Goal: Task Accomplishment & Management: Manage account settings

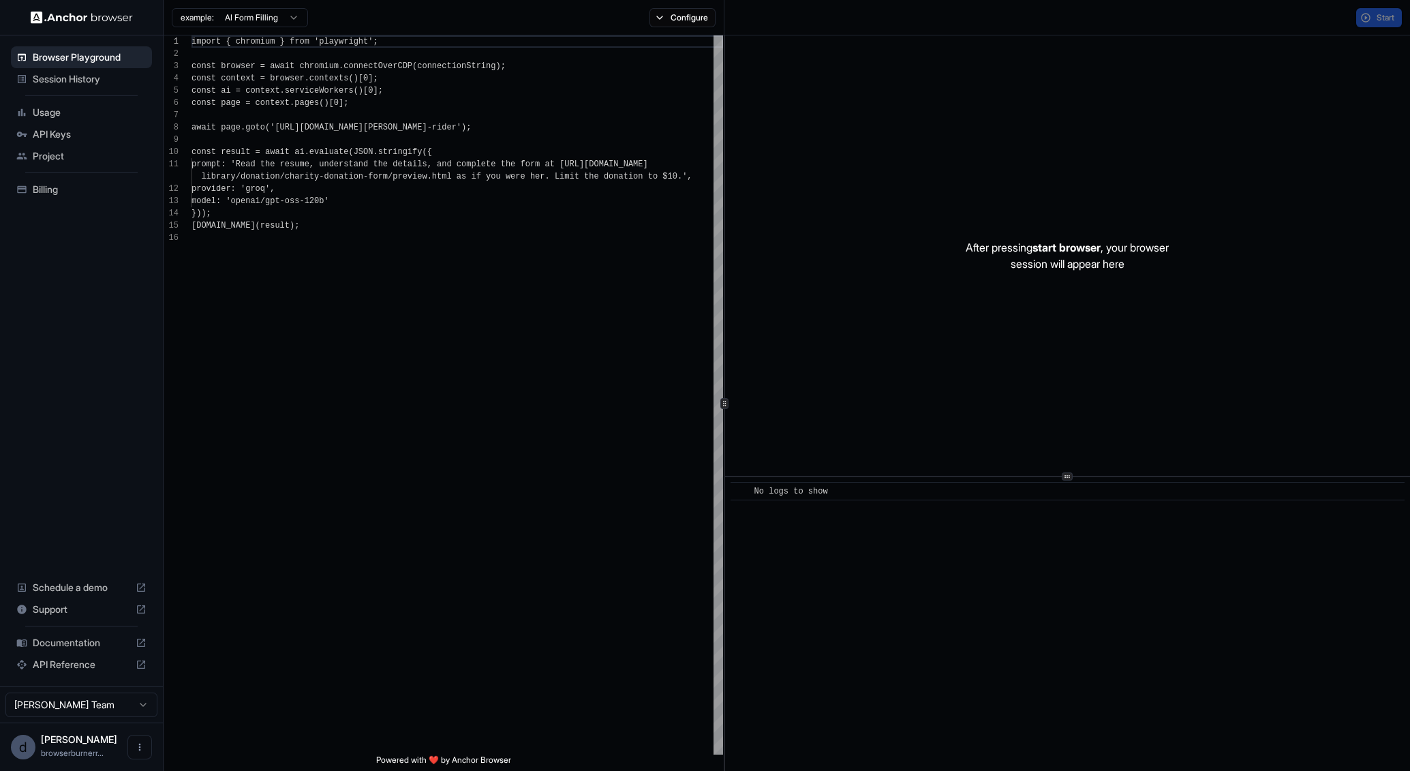
scroll to position [123, 0]
click at [91, 136] on span "API Keys" at bounding box center [90, 134] width 114 height 14
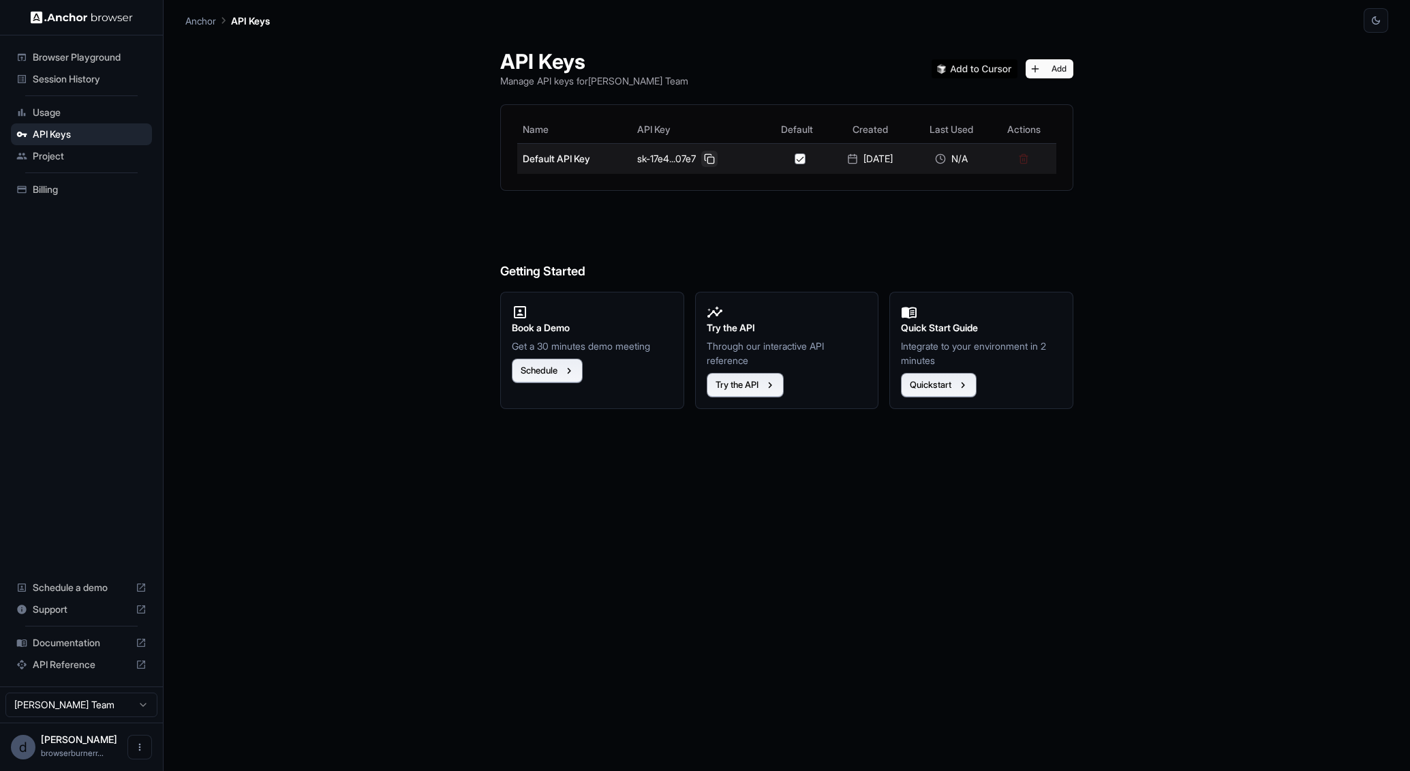
click at [701, 159] on button at bounding box center [709, 159] width 16 height 16
click at [142, 642] on icon at bounding box center [141, 642] width 11 height 11
click at [50, 106] on span "Usage" at bounding box center [90, 113] width 114 height 14
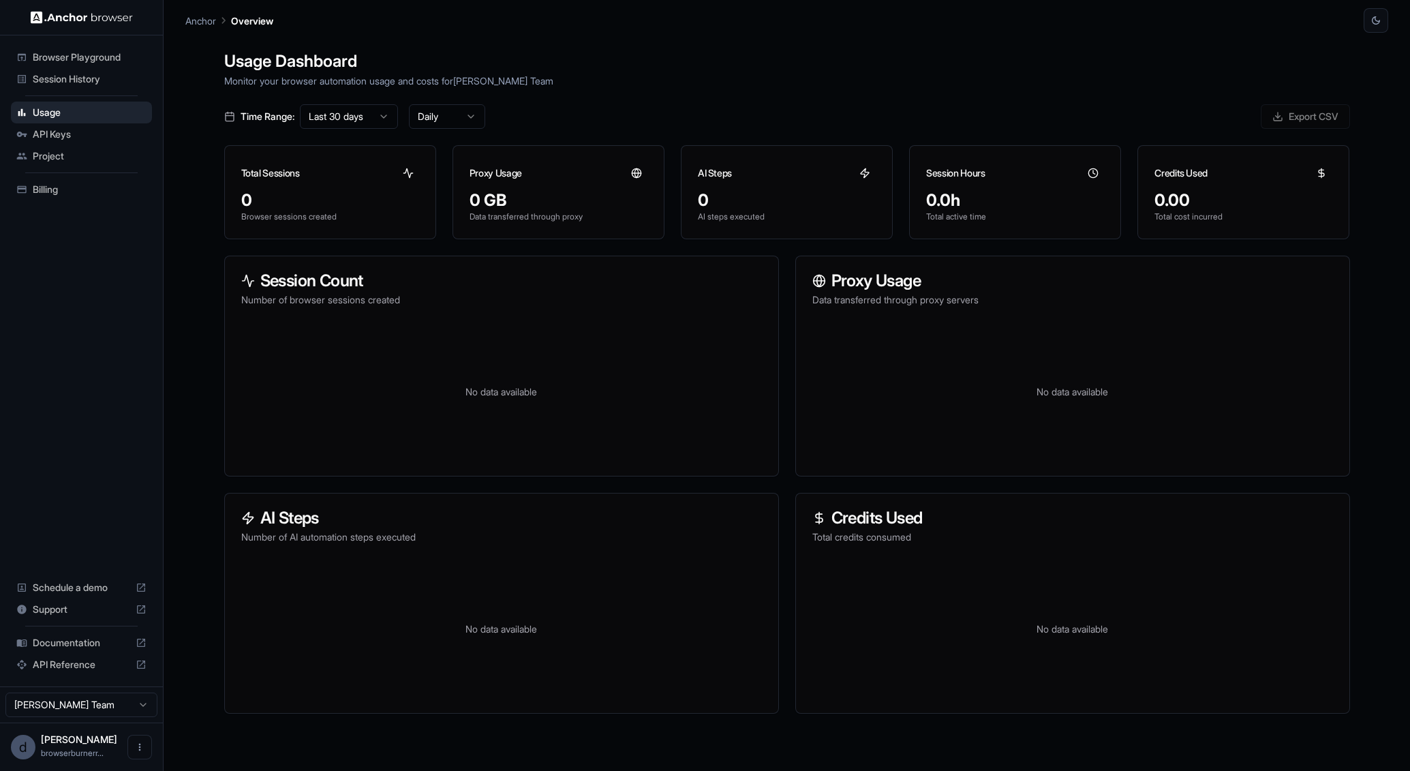
click at [108, 59] on span "Browser Playground" at bounding box center [90, 57] width 114 height 14
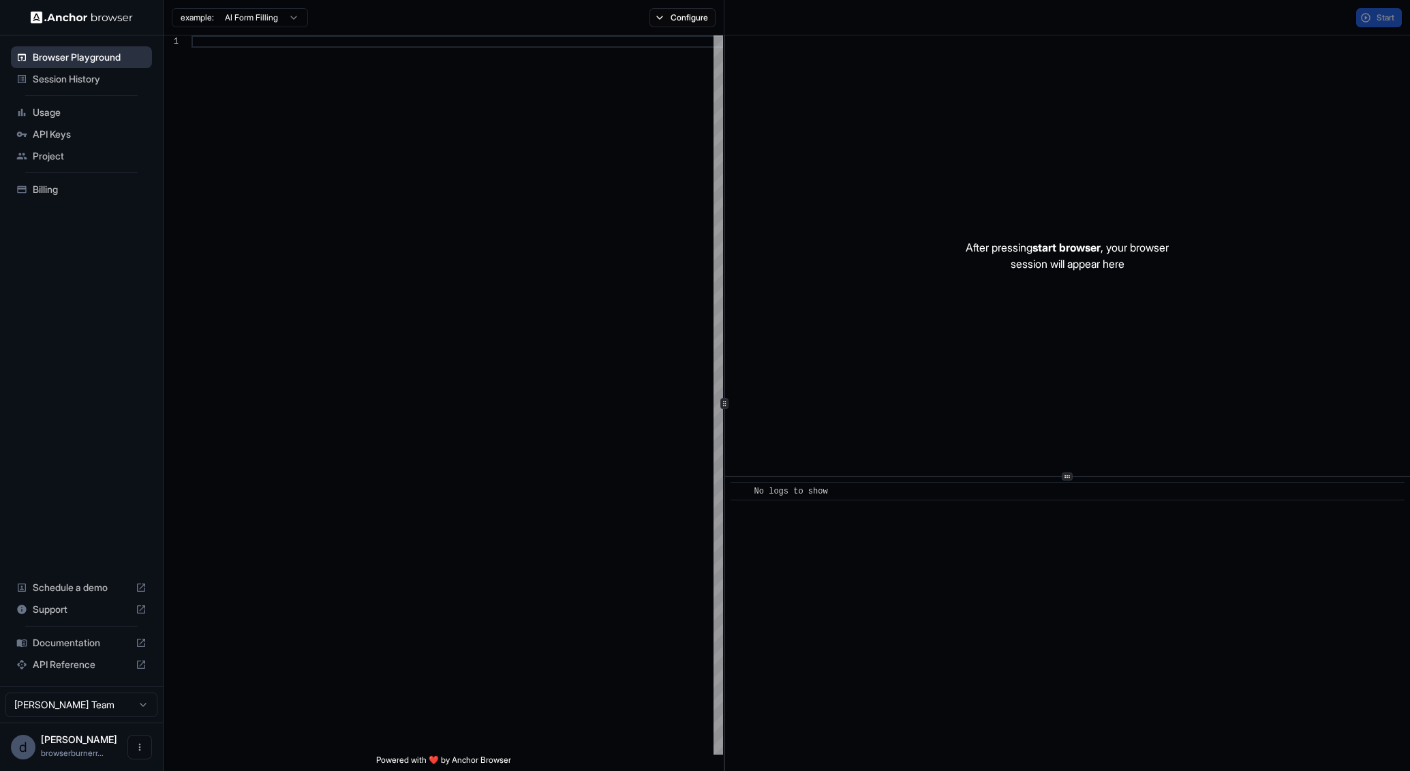
scroll to position [123, 0]
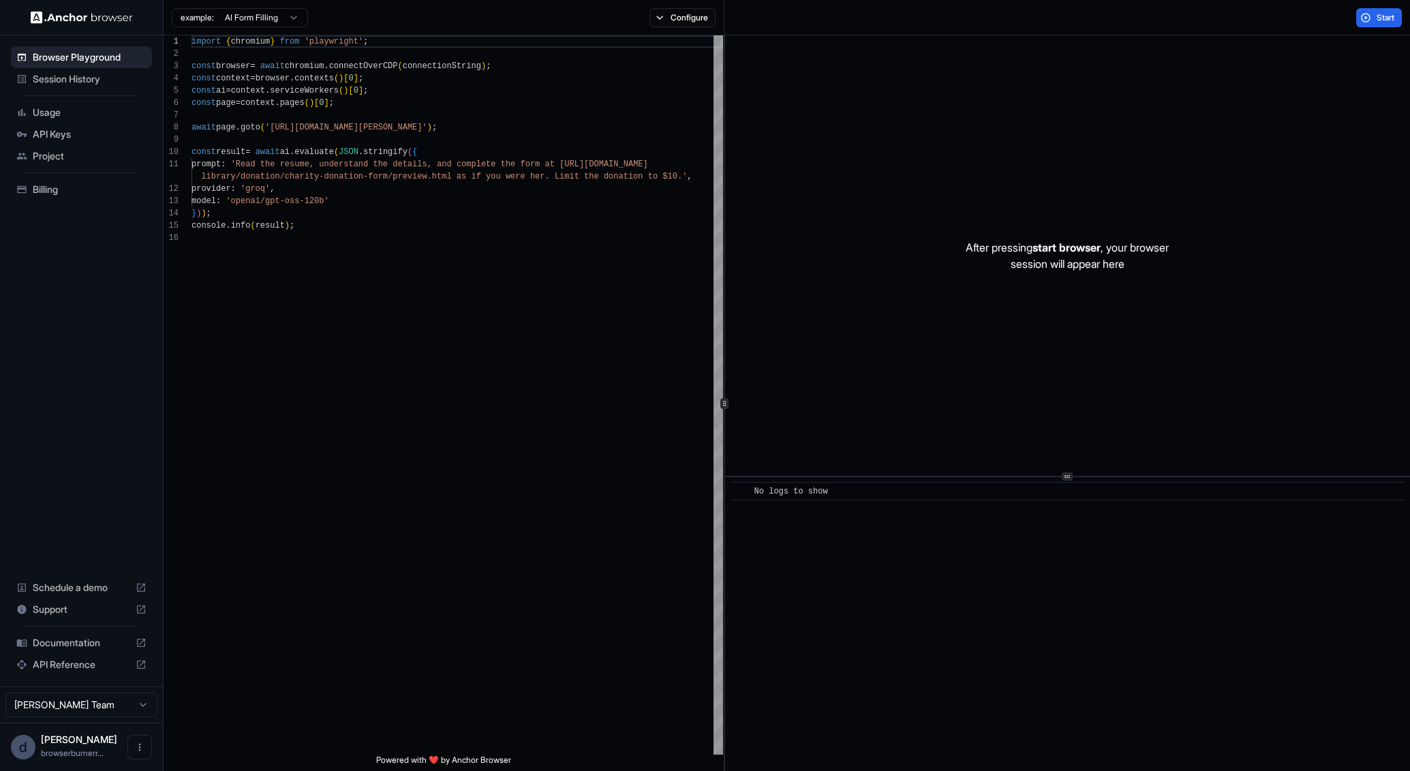
click at [77, 127] on span "API Keys" at bounding box center [90, 134] width 114 height 14
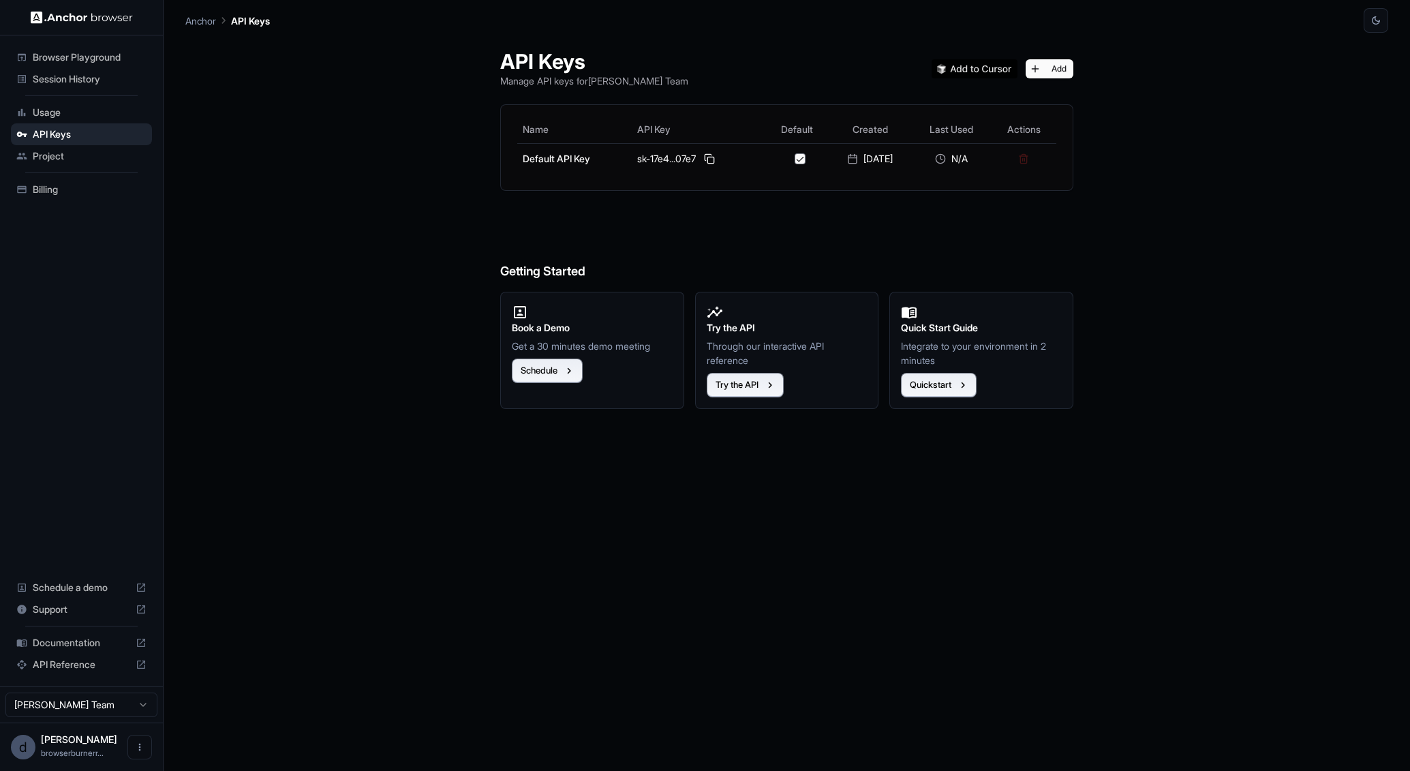
click at [85, 112] on span "Usage" at bounding box center [90, 113] width 114 height 14
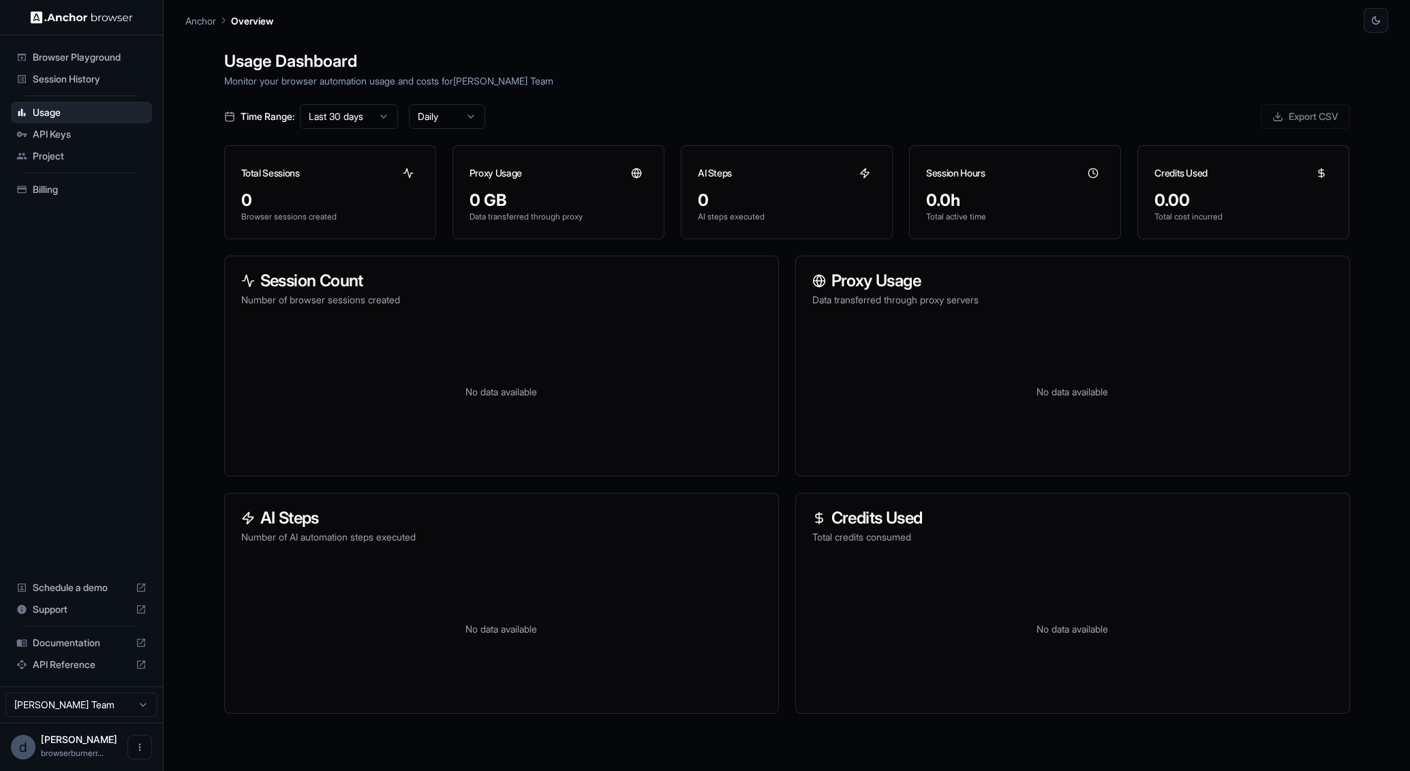
click at [80, 125] on div "API Keys" at bounding box center [81, 134] width 141 height 22
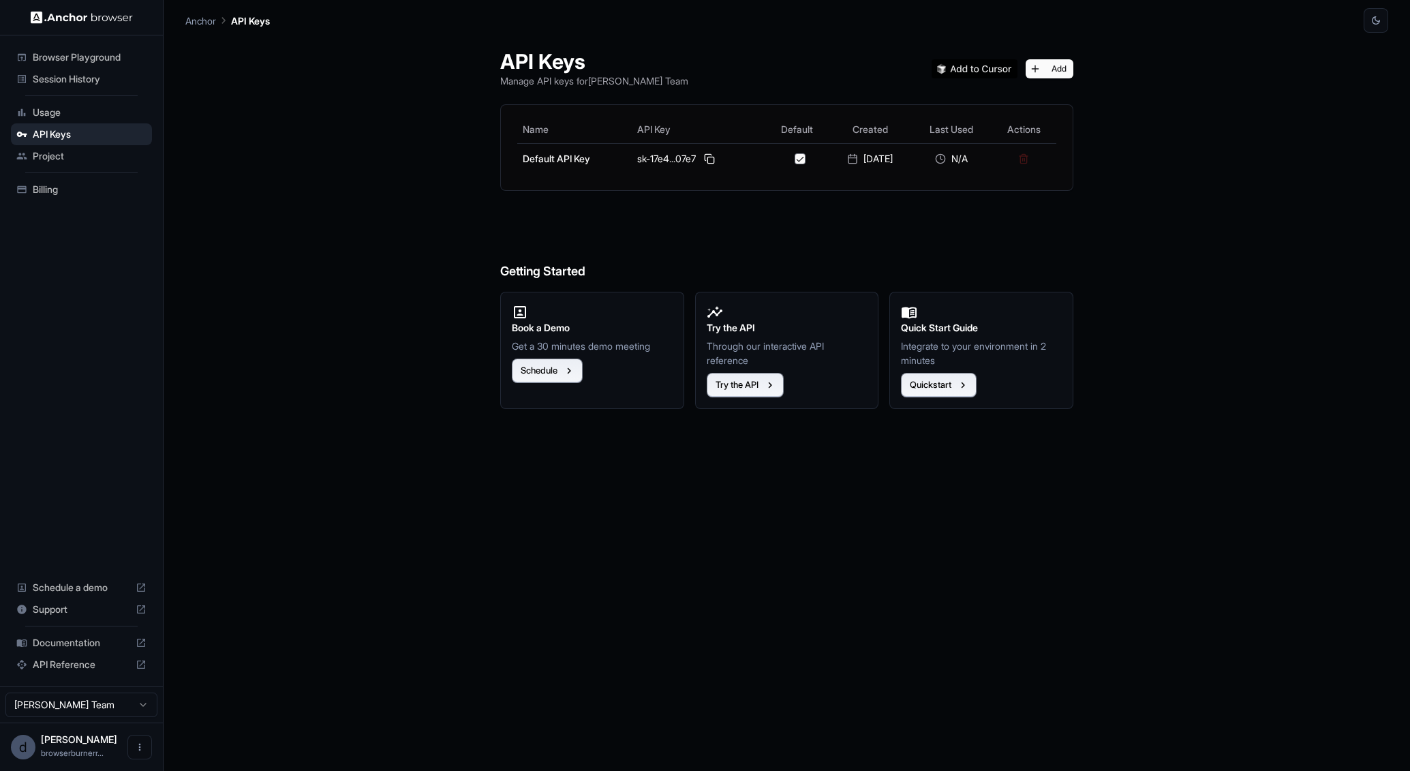
click at [91, 102] on div "Usage" at bounding box center [81, 113] width 141 height 22
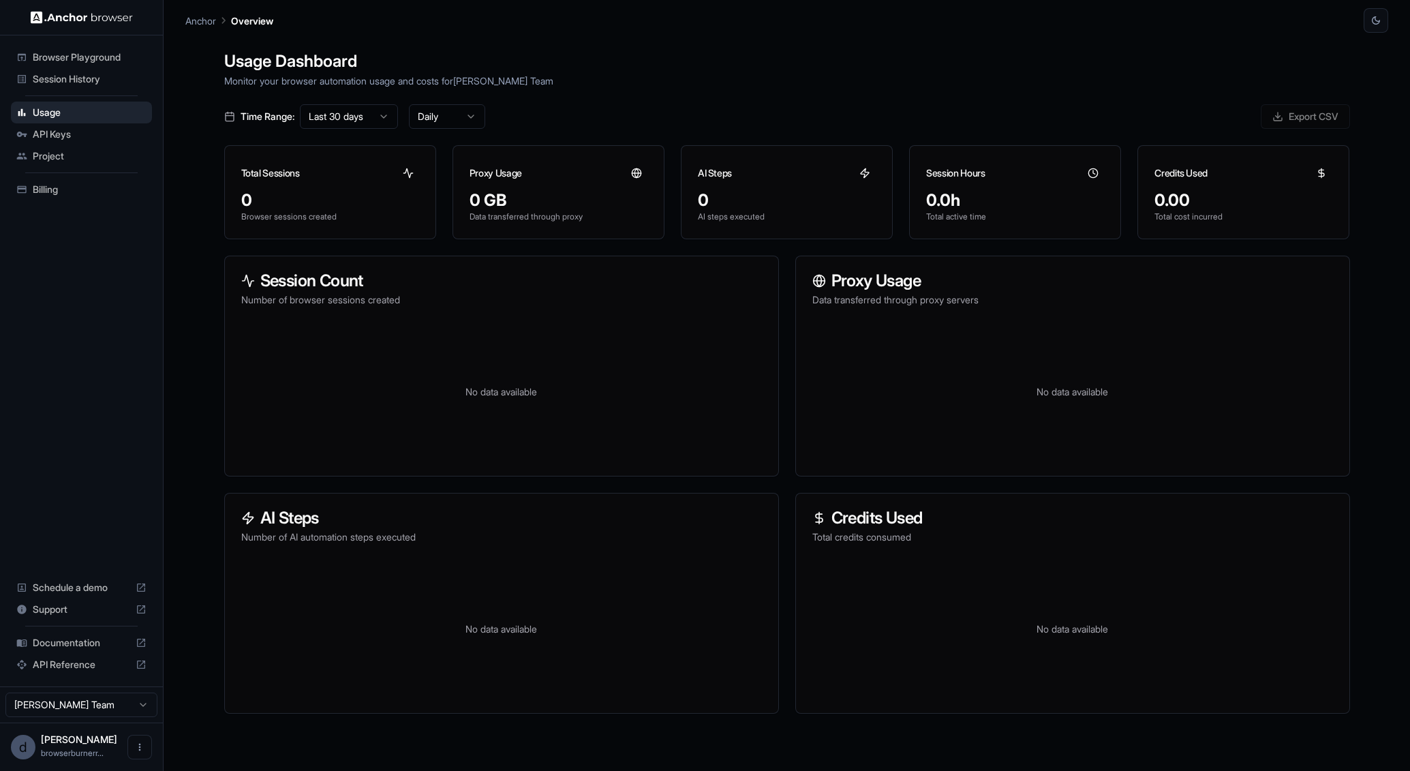
click at [58, 183] on span "Billing" at bounding box center [90, 190] width 114 height 14
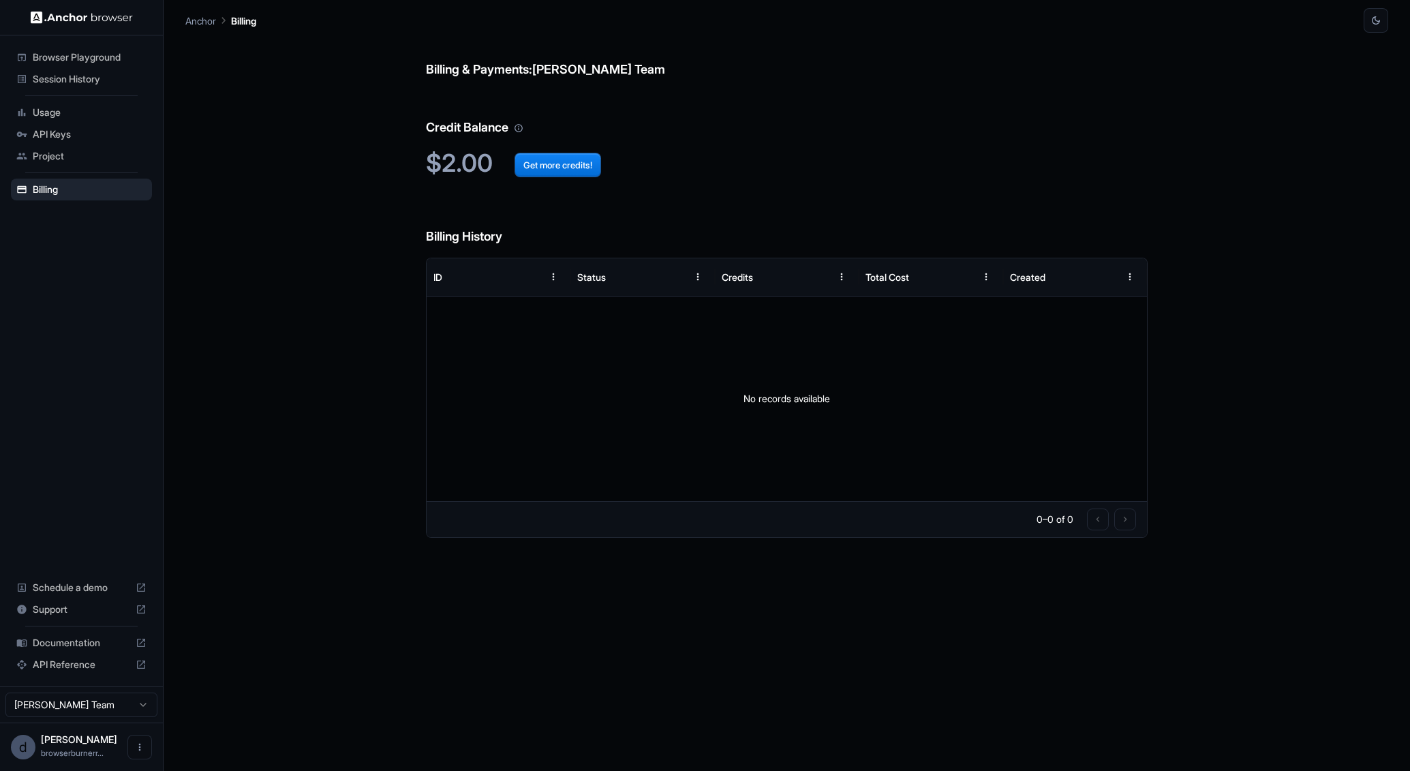
click at [564, 150] on span "Get more credits!" at bounding box center [547, 163] width 108 height 29
click at [551, 174] on button "Get more credits!" at bounding box center [558, 165] width 87 height 25
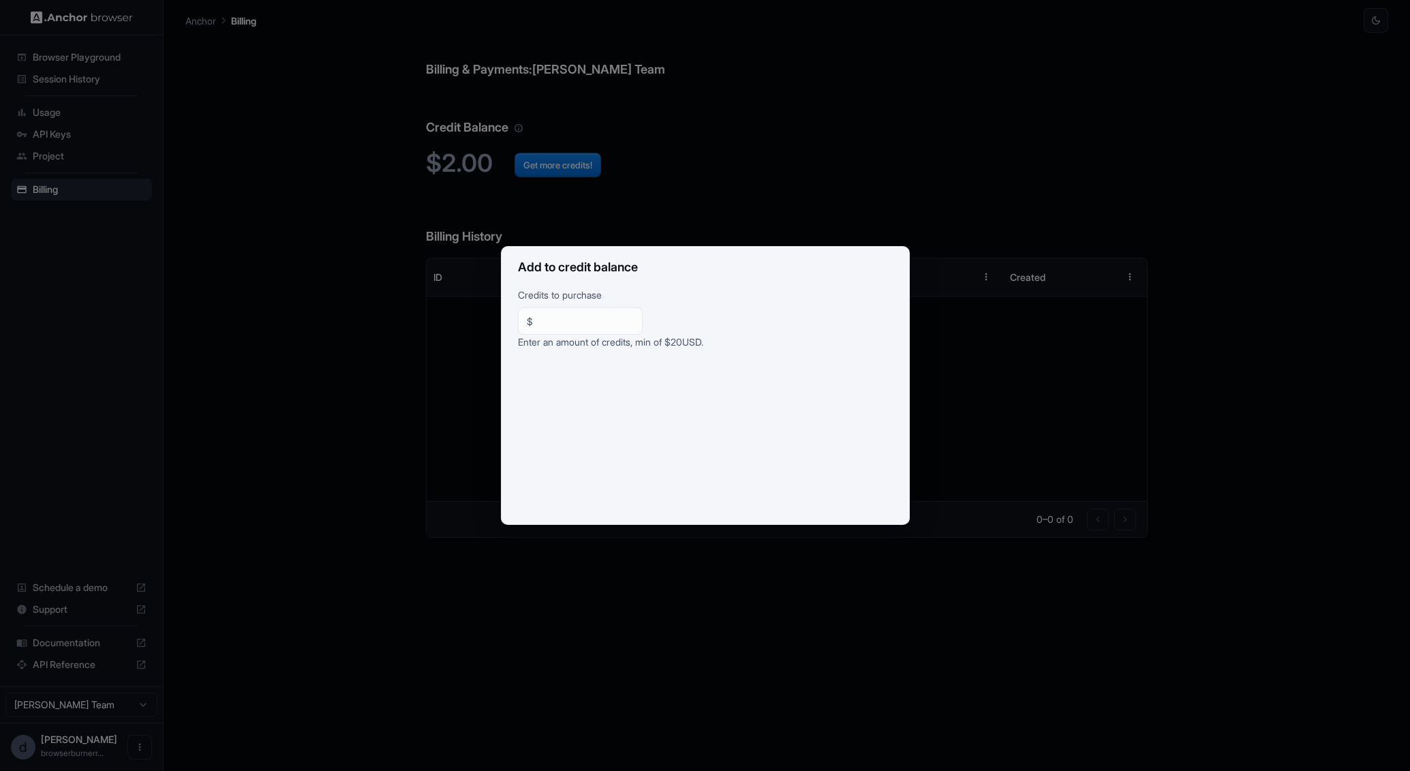
click at [410, 320] on div "Add to credit balance Credits to purchase $ ** ​ Enter an amount of credits, mi…" at bounding box center [705, 385] width 1410 height 771
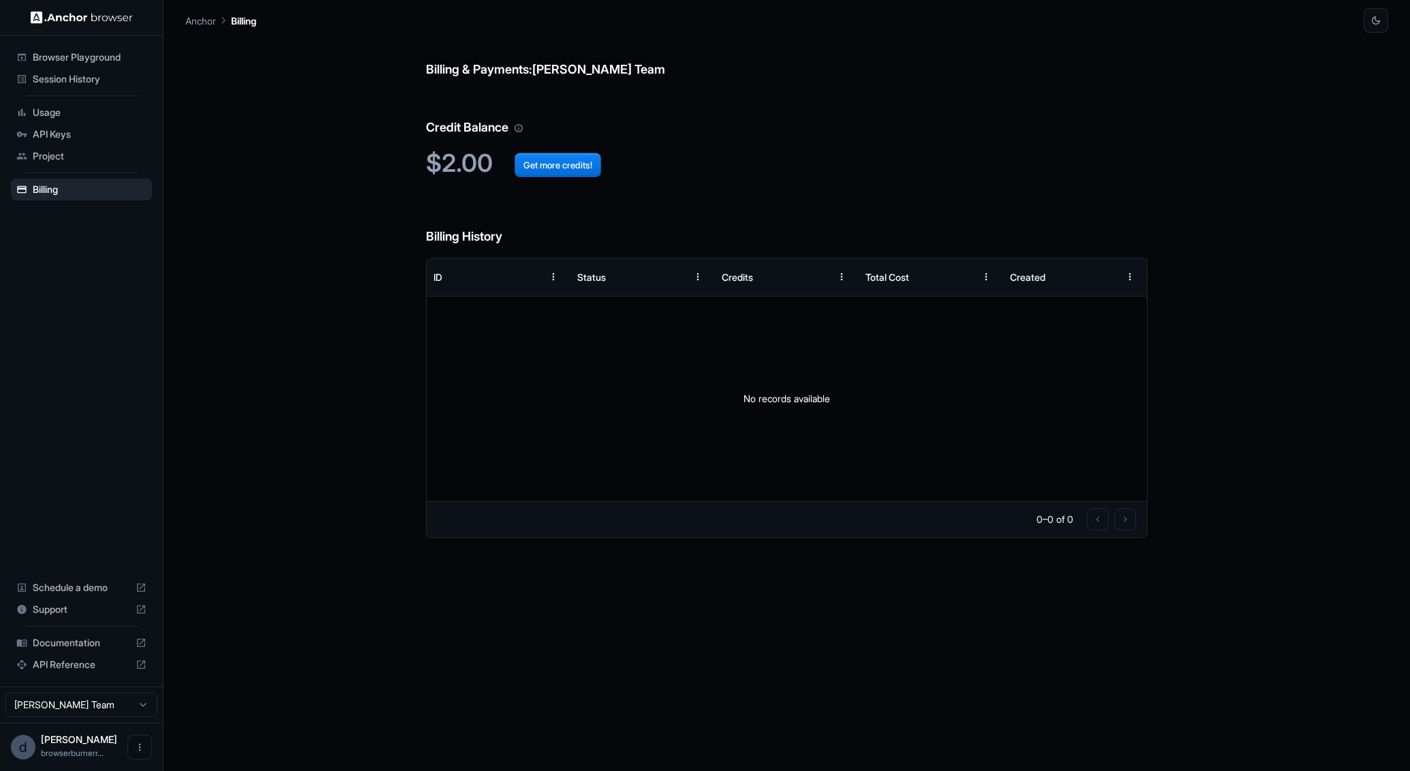
click at [63, 154] on span "Project" at bounding box center [90, 156] width 114 height 14
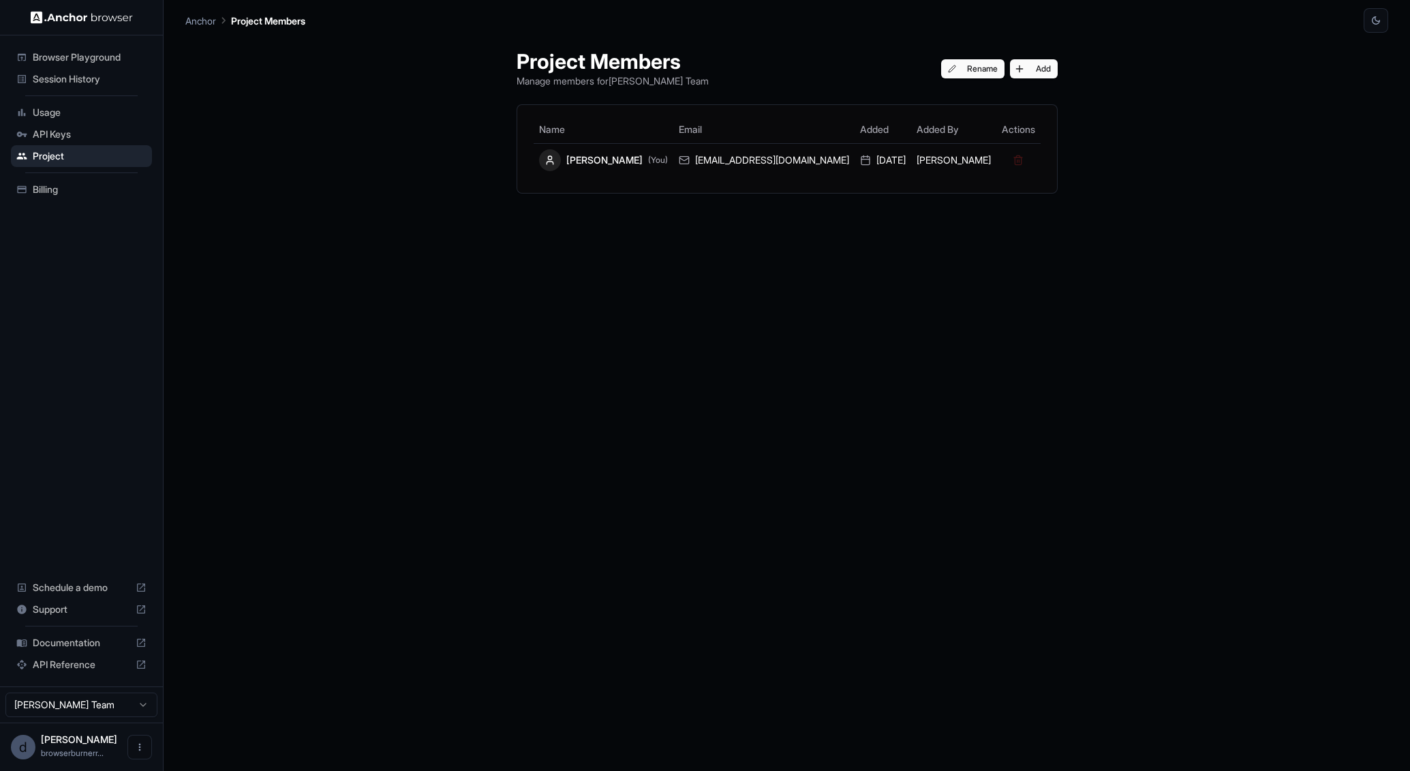
click at [99, 13] on img at bounding box center [82, 17] width 102 height 13
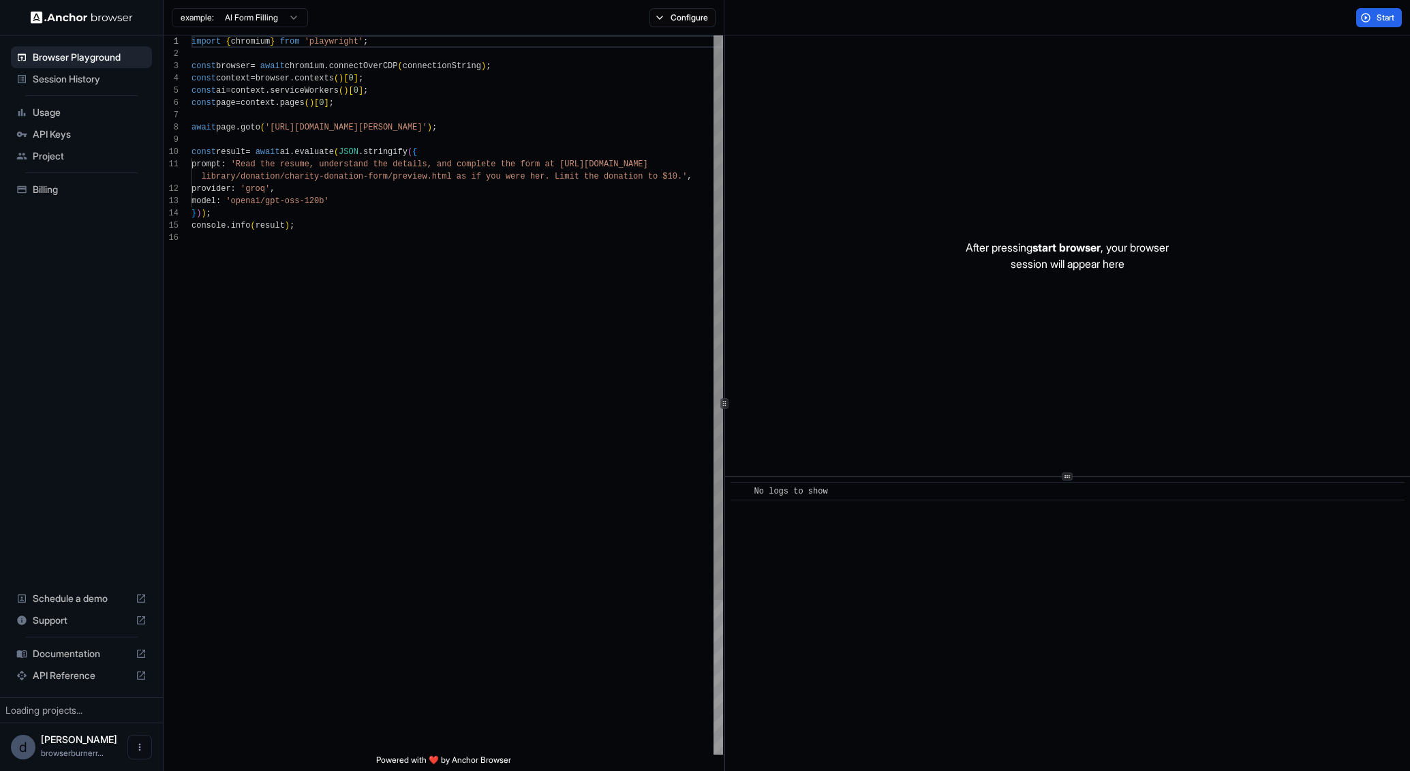
scroll to position [123, 0]
click at [111, 74] on span "Session History" at bounding box center [90, 79] width 114 height 14
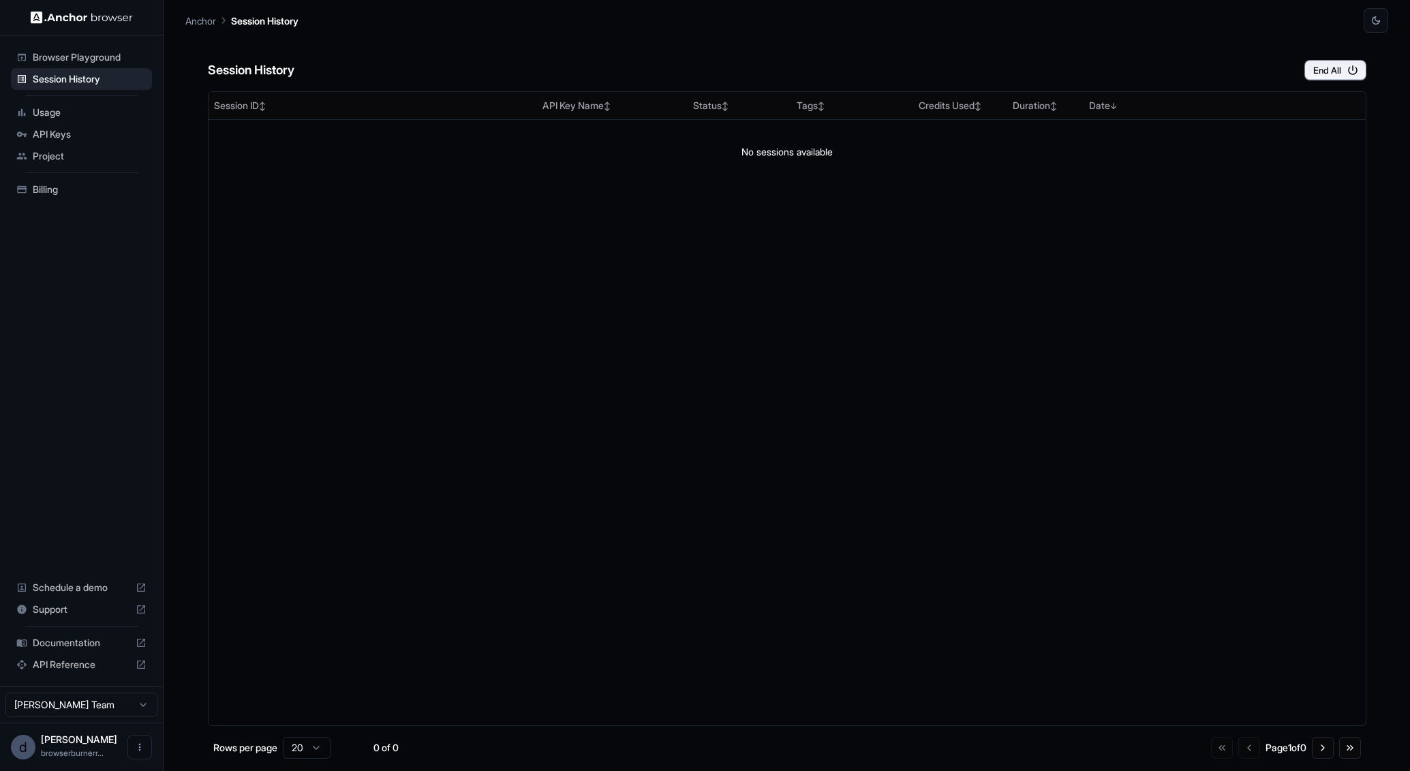
click at [96, 115] on span "Usage" at bounding box center [90, 113] width 114 height 14
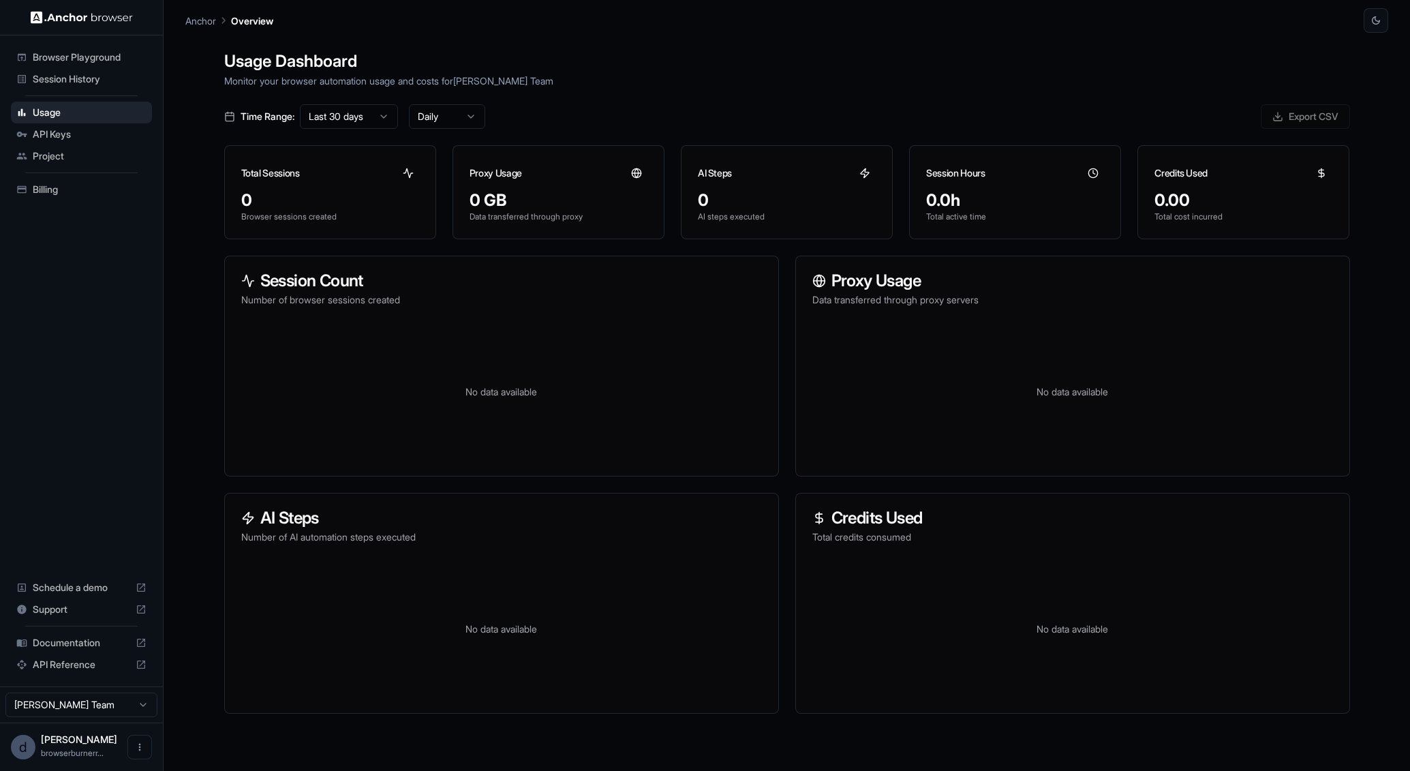
click at [87, 145] on div "Project" at bounding box center [81, 156] width 141 height 22
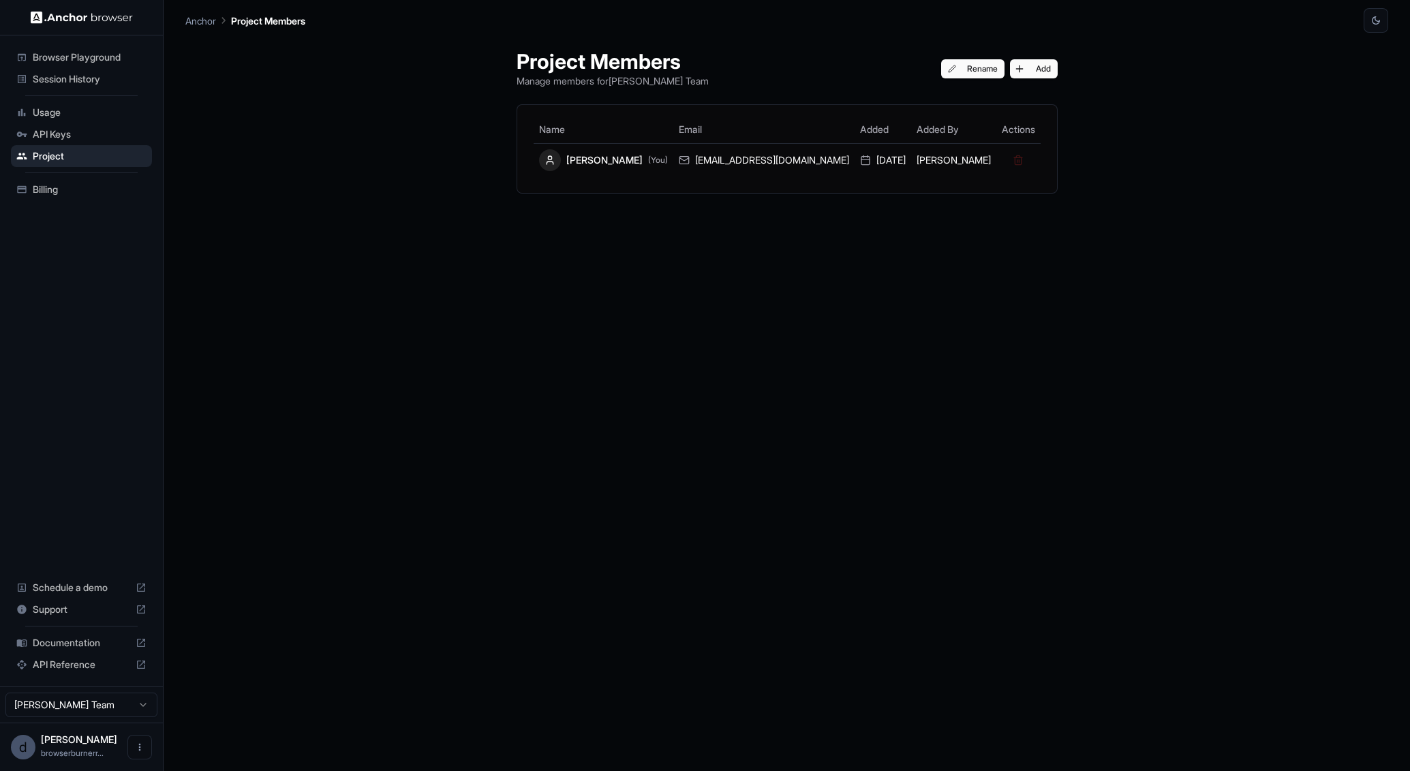
click at [86, 136] on span "API Keys" at bounding box center [90, 134] width 114 height 14
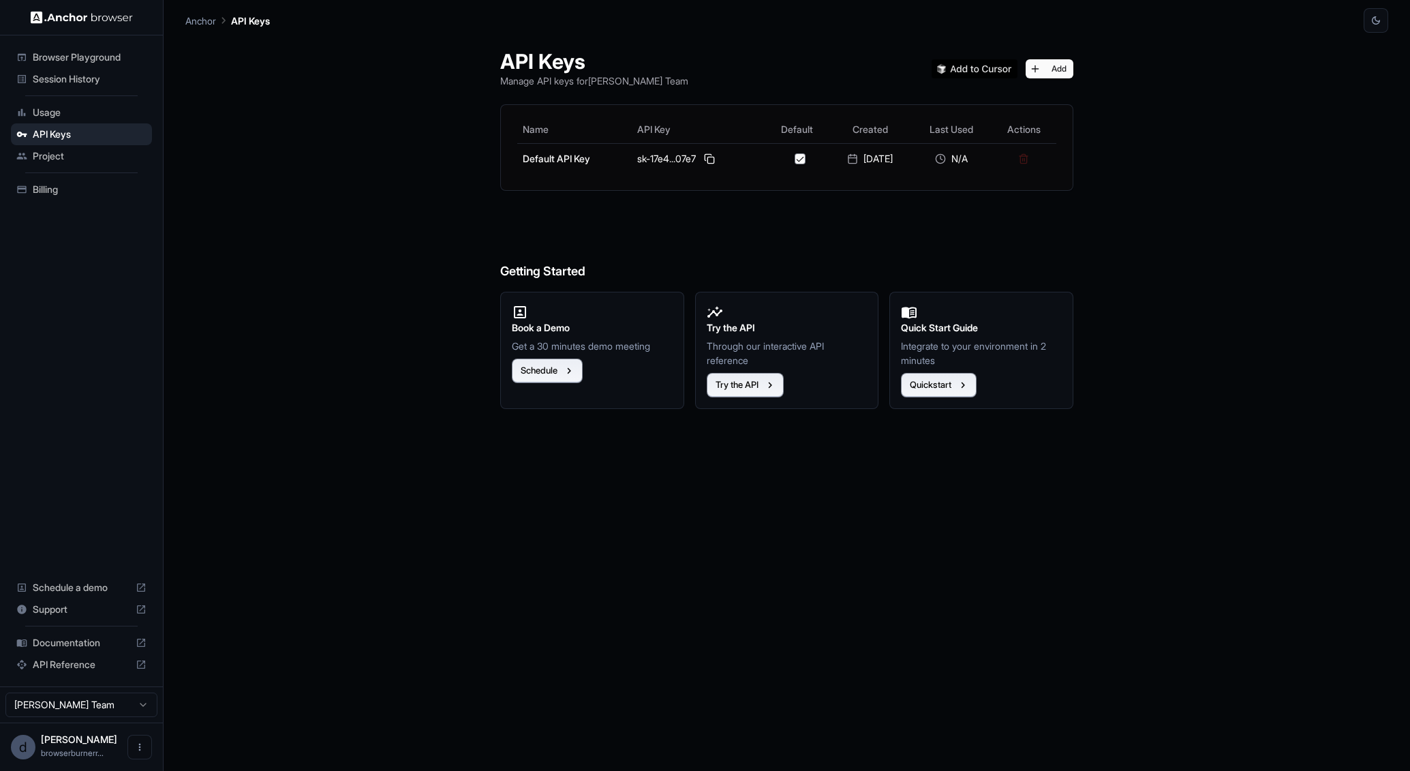
click at [31, 149] on div "Project" at bounding box center [81, 156] width 141 height 22
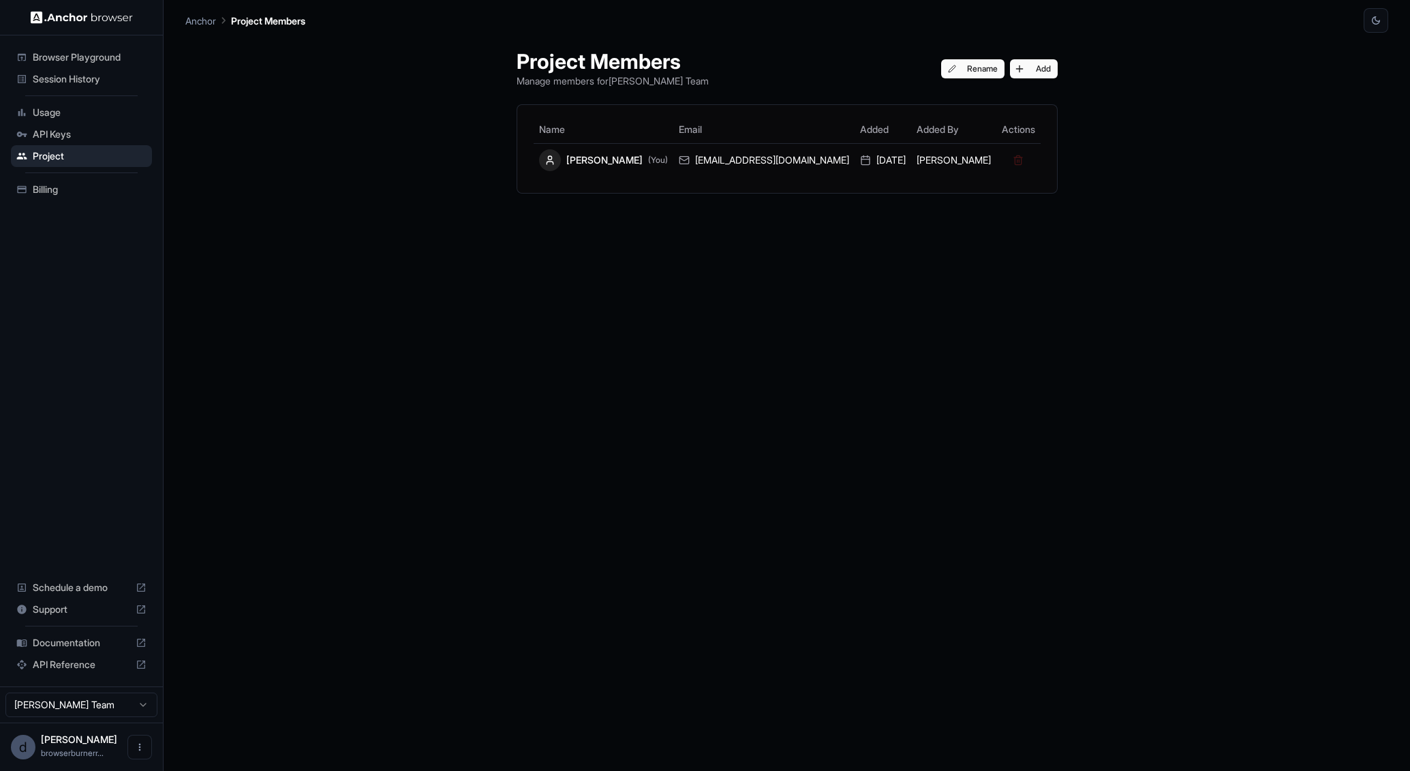
click at [80, 63] on span "Browser Playground" at bounding box center [90, 57] width 114 height 14
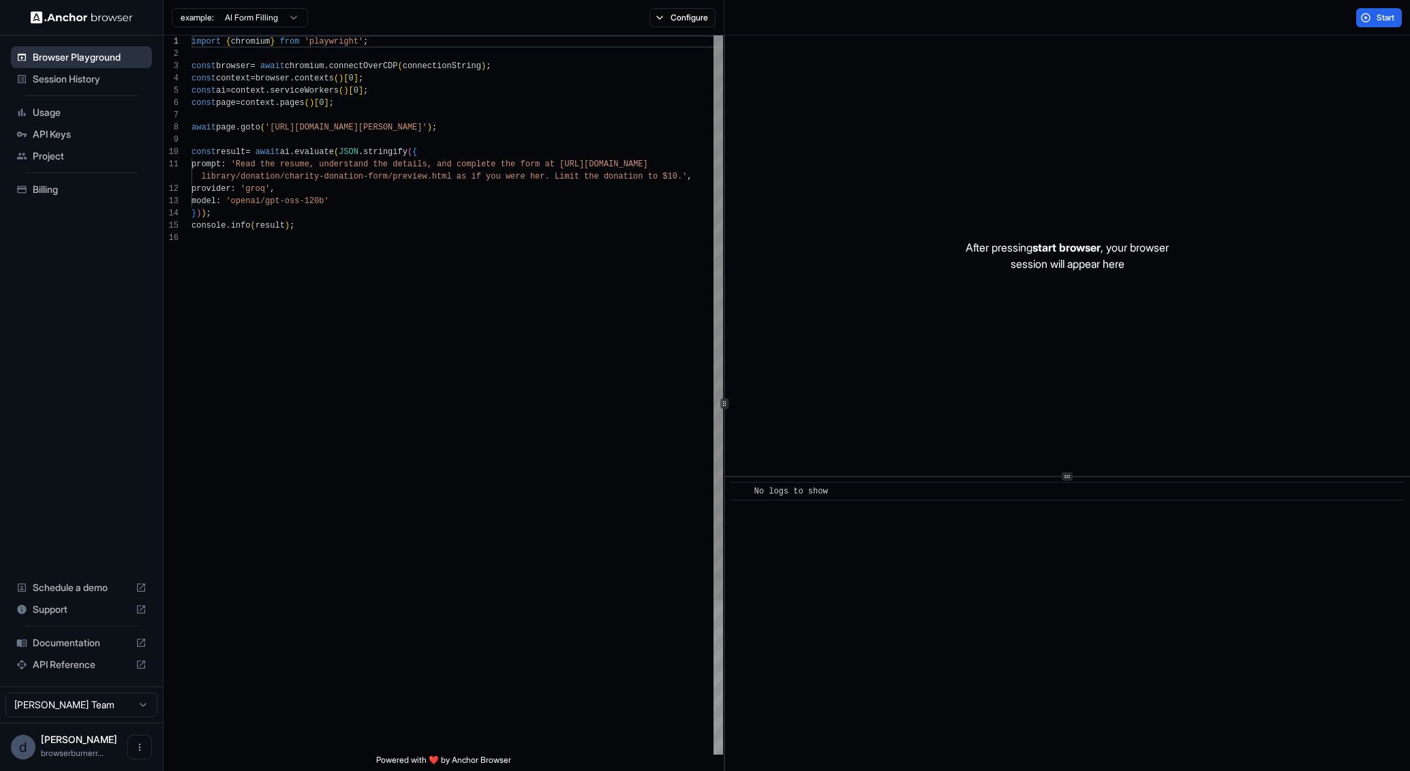
scroll to position [123, 0]
click at [283, 20] on html "Browser Playground Session History Usage API Keys Project Billing Schedule a de…" at bounding box center [705, 385] width 1410 height 771
click at [87, 523] on html "Browser Playground Session History Usage API Keys Project Billing Schedule a de…" at bounding box center [705, 385] width 1410 height 771
click at [69, 756] on span "browserburnerr..." at bounding box center [72, 753] width 63 height 10
click at [136, 751] on icon "Open menu" at bounding box center [139, 747] width 11 height 11
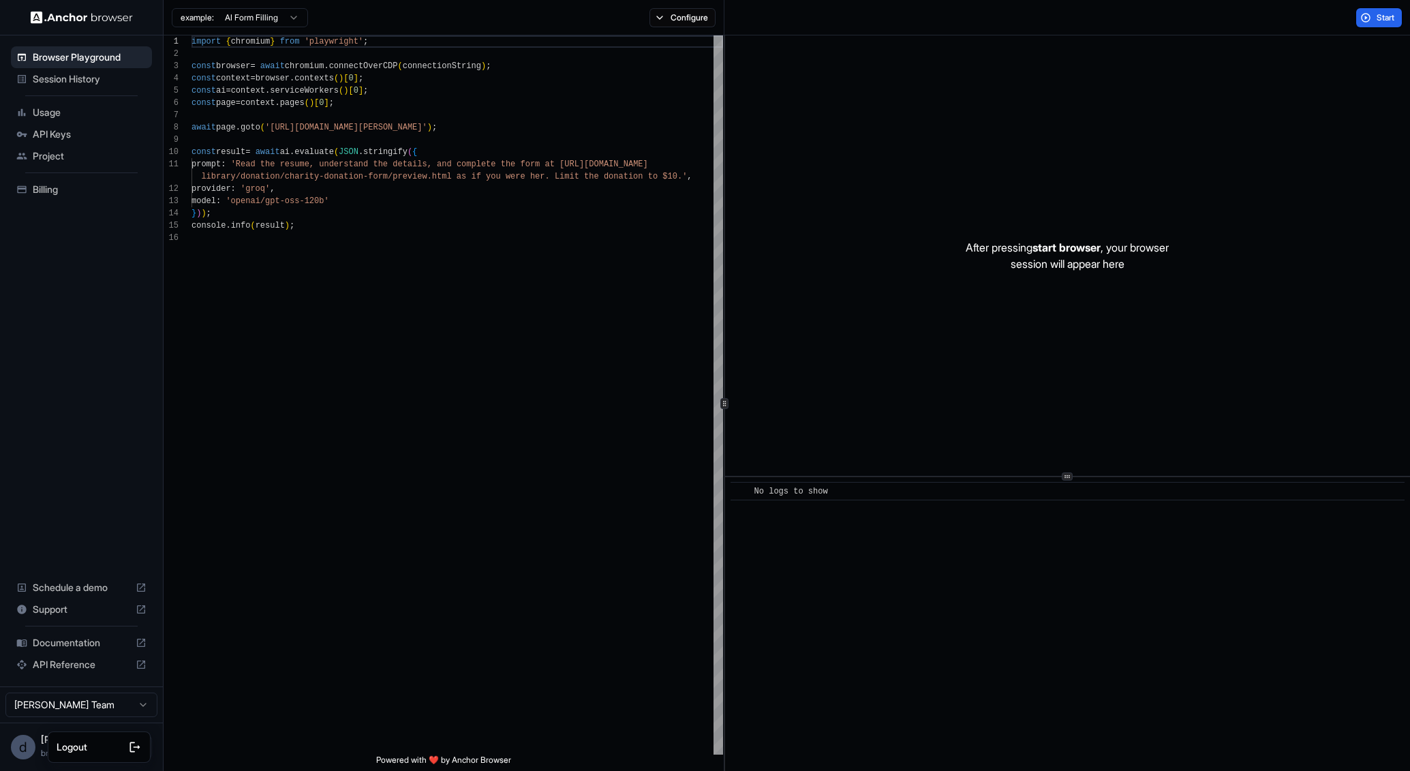
click at [20, 756] on div at bounding box center [705, 385] width 1410 height 771
click at [22, 751] on div "d" at bounding box center [23, 747] width 25 height 25
click at [52, 717] on html "Browser Playground Session History Usage API Keys Project Billing Schedule a de…" at bounding box center [705, 385] width 1410 height 771
click at [23, 733] on html "Browser Playground Session History Usage API Keys Project Billing Schedule a de…" at bounding box center [705, 385] width 1410 height 771
click at [88, 115] on span "Usage" at bounding box center [90, 113] width 114 height 14
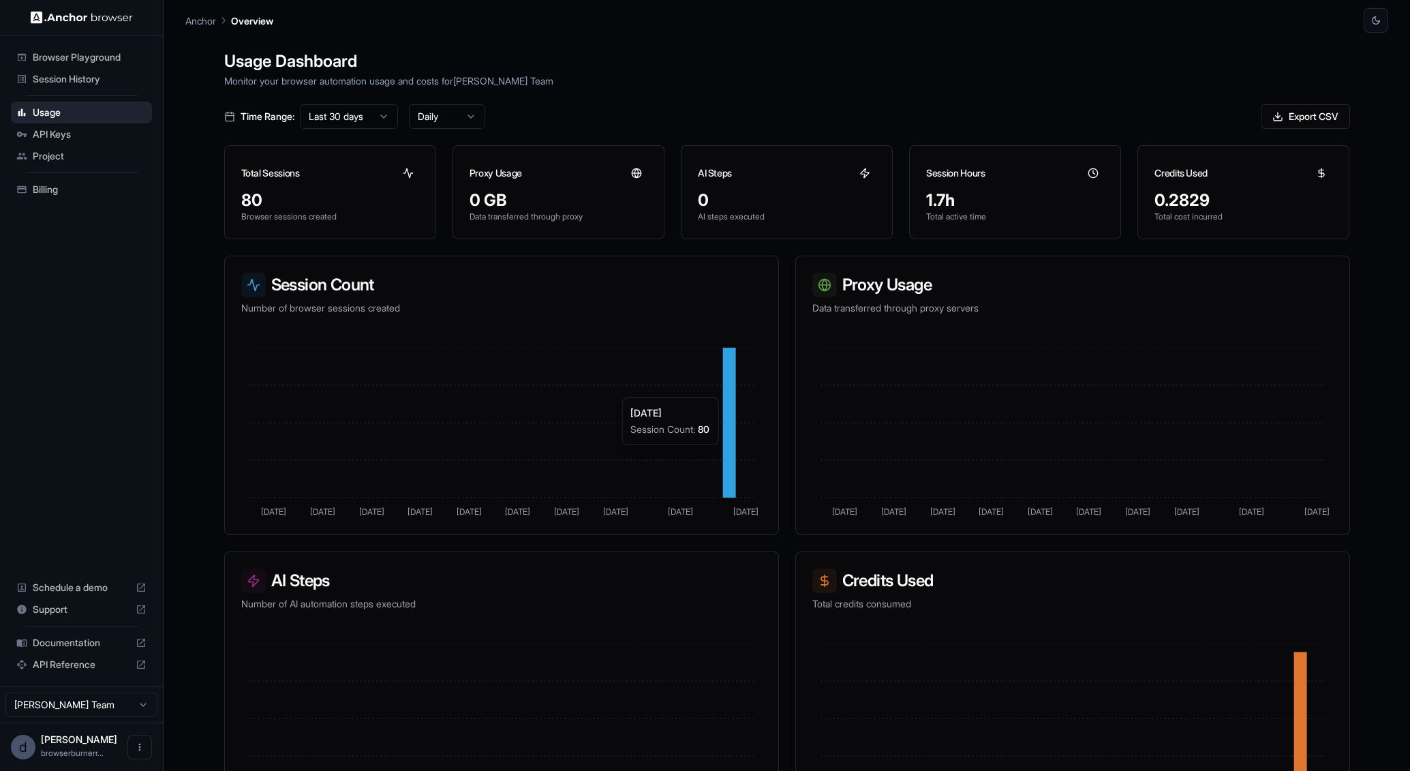
scroll to position [60, 0]
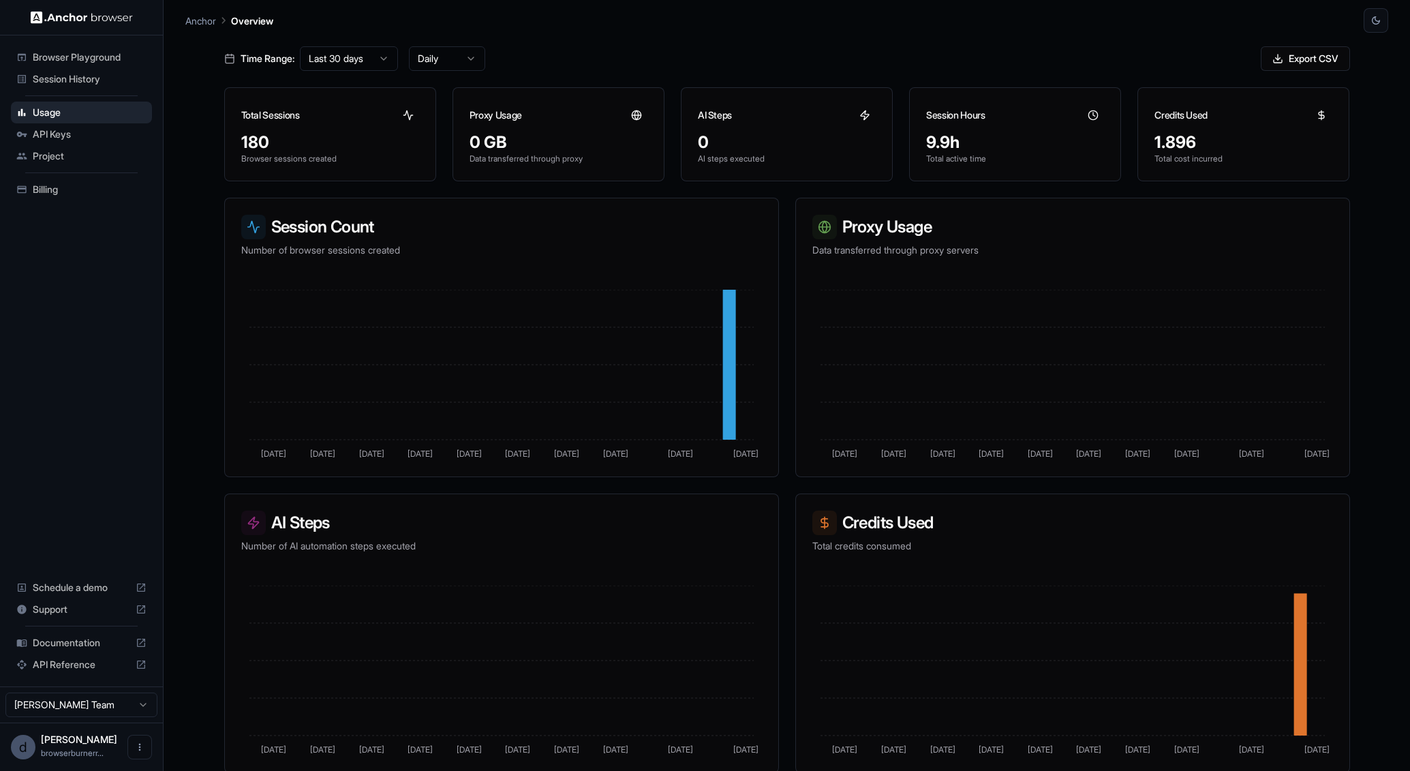
scroll to position [60, 0]
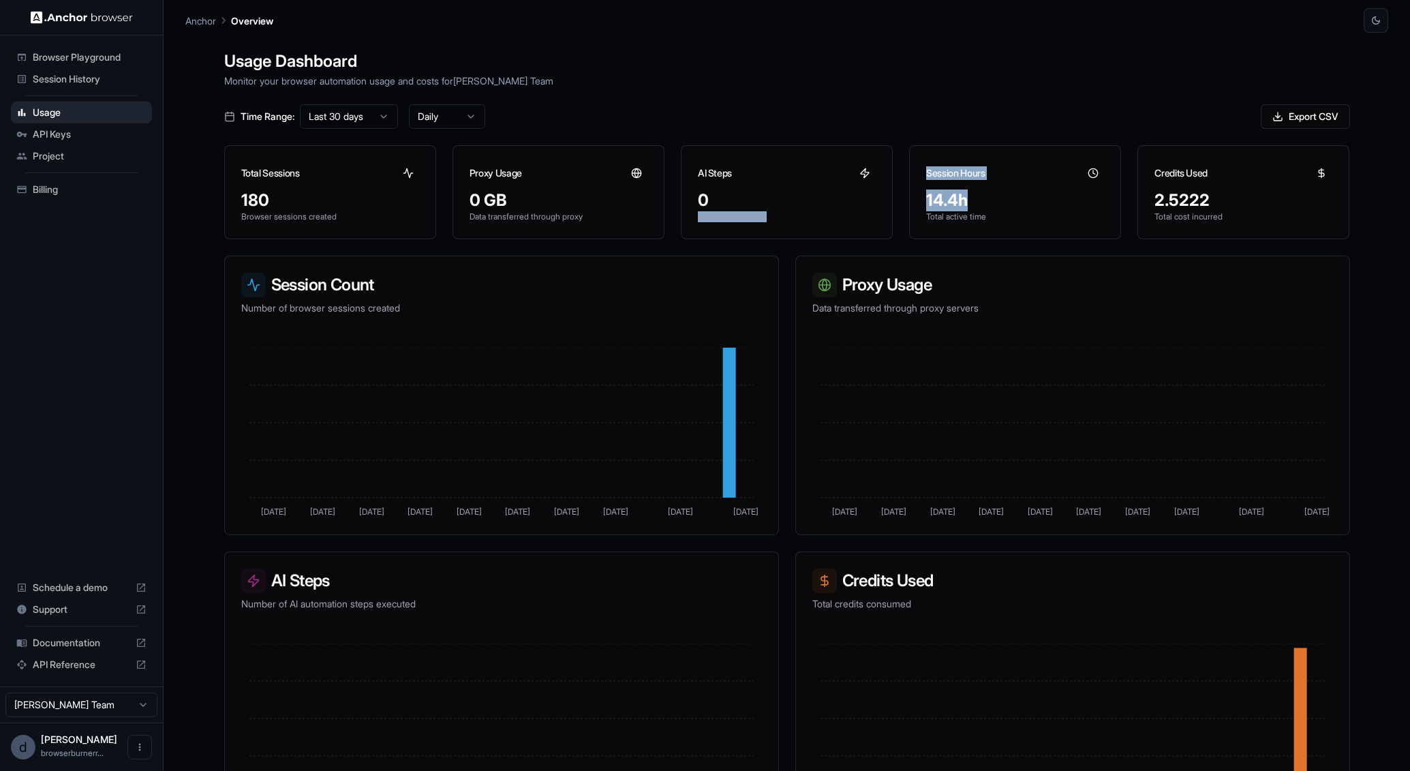
drag, startPoint x: 960, startPoint y: 196, endPoint x: 882, endPoint y: 196, distance: 77.7
click at [882, 196] on div "Total Sessions 180 Browser sessions created Proxy Usage 0 GB Data transferred t…" at bounding box center [787, 192] width 1126 height 94
click at [1009, 101] on div "Usage Dashboard Monitor your browser automation usage and costs for derek null …" at bounding box center [787, 418] width 1159 height 771
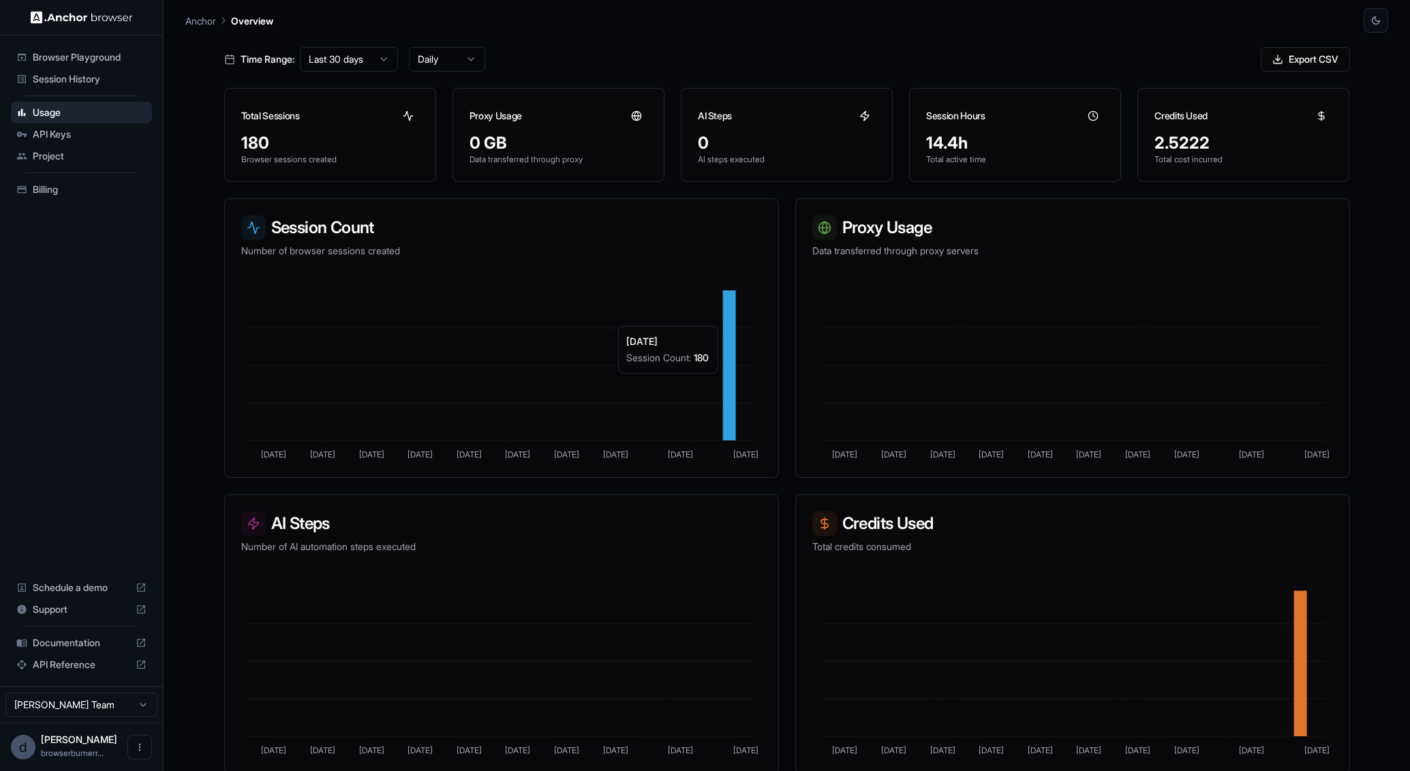
scroll to position [60, 0]
click at [1020, 54] on div "Time Range: Last 30 days Daily Export CSV" at bounding box center [787, 56] width 1126 height 25
